Goal: Task Accomplishment & Management: Complete application form

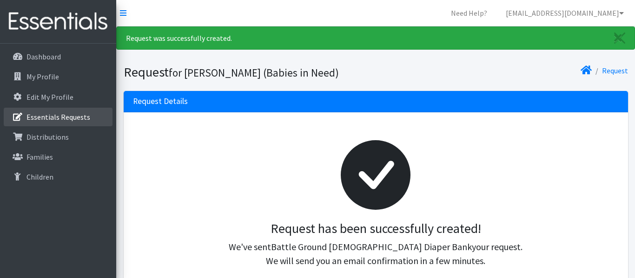
click at [44, 118] on p "Essentials Requests" at bounding box center [58, 116] width 64 height 9
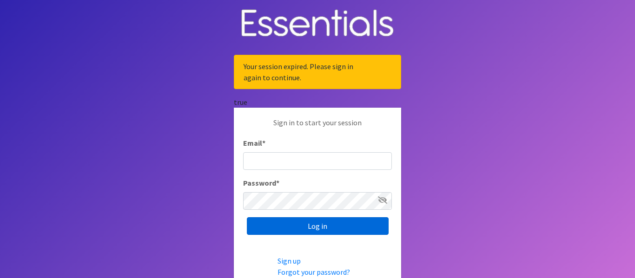
type input "[EMAIL_ADDRESS][DOMAIN_NAME]"
click at [338, 231] on input "Log in" at bounding box center [318, 227] width 142 height 18
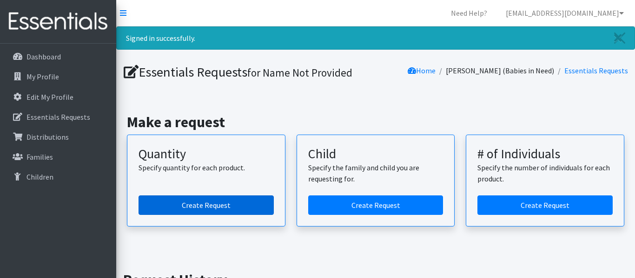
click at [172, 207] on link "Create Request" at bounding box center [206, 206] width 135 height 20
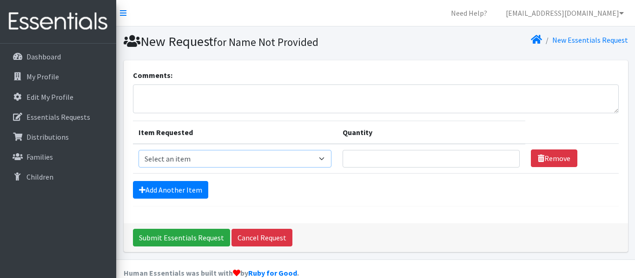
click at [317, 159] on select "Select an item Diaper (Size 2) Diaper (Size 3) Diaper (Size 4) Diaper (Size 5) …" at bounding box center [235, 159] width 193 height 18
select select "2961"
click at [139, 150] on select "Select an item Diaper (Size 2) Diaper (Size 3) Diaper (Size 4) Diaper (Size 5) …" at bounding box center [235, 159] width 193 height 18
click at [344, 159] on input "Quantity" at bounding box center [431, 159] width 177 height 18
type input "400"
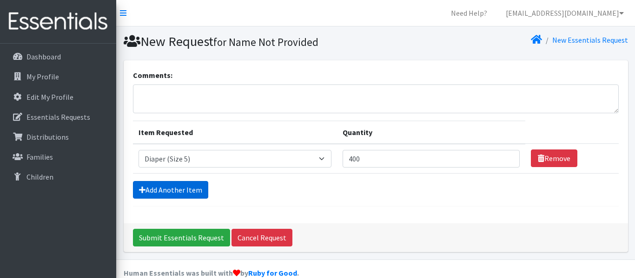
click at [158, 190] on link "Add Another Item" at bounding box center [170, 190] width 75 height 18
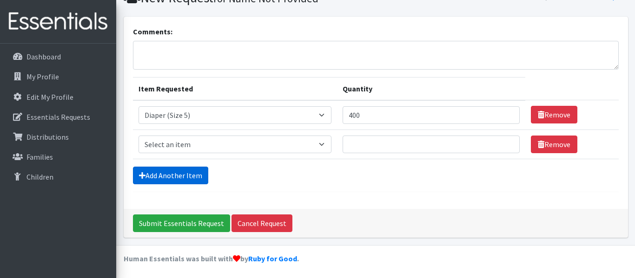
scroll to position [46, 0]
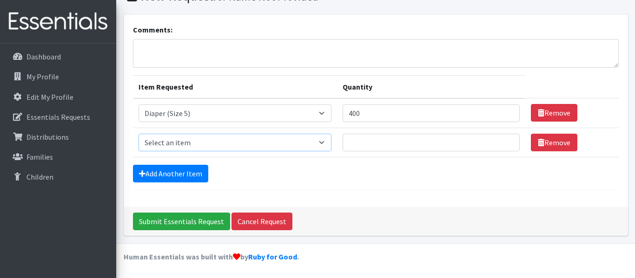
click at [314, 139] on select "Select an item Diaper (Size 2) Diaper (Size 3) Diaper (Size 4) Diaper (Size 5) …" at bounding box center [235, 143] width 193 height 18
select select "2950"
click at [139, 134] on select "Select an item Diaper (Size 2) Diaper (Size 3) Diaper (Size 4) Diaper (Size 5) …" at bounding box center [235, 143] width 193 height 18
click at [343, 144] on input "Quantity" at bounding box center [431, 143] width 177 height 18
type input "400"
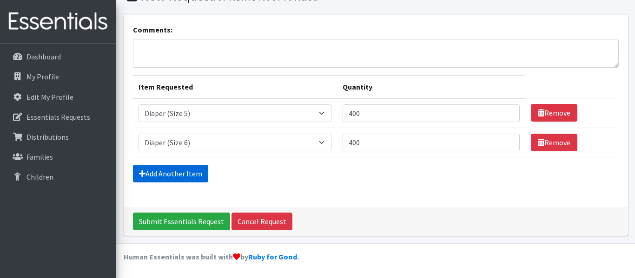
click at [158, 169] on link "Add Another Item" at bounding box center [170, 174] width 75 height 18
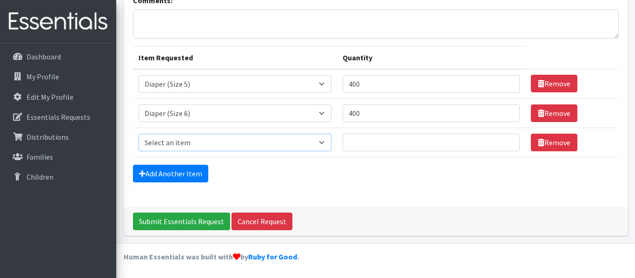
click at [317, 139] on select "Select an item Diaper (Size 2) Diaper (Size 3) Diaper (Size 4) Diaper (Size 5) …" at bounding box center [235, 143] width 193 height 18
select select "2937"
click at [139, 134] on select "Select an item Diaper (Size 2) Diaper (Size 3) Diaper (Size 4) Diaper (Size 5) …" at bounding box center [235, 143] width 193 height 18
click at [348, 142] on input "Quantity" at bounding box center [431, 143] width 177 height 18
type input "3"
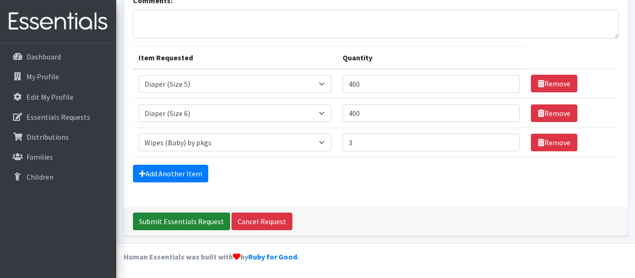
click at [208, 223] on input "Submit Essentials Request" at bounding box center [181, 222] width 97 height 18
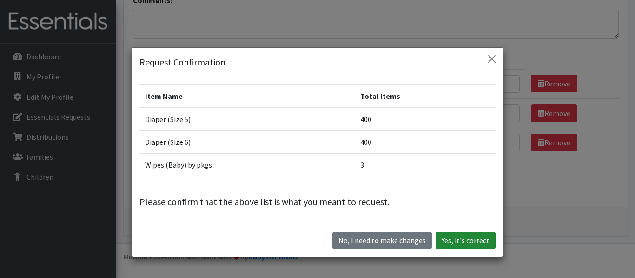
click at [440, 245] on button "Yes, it's correct" at bounding box center [466, 241] width 60 height 18
